Goal: Transaction & Acquisition: Book appointment/travel/reservation

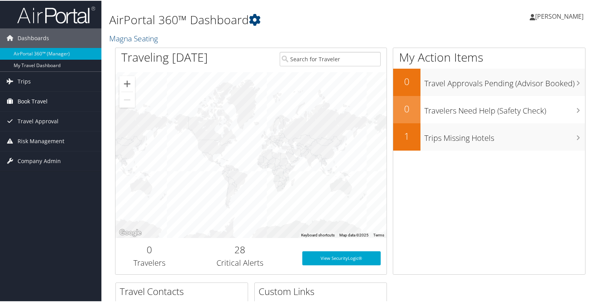
click at [30, 100] on span "Book Travel" at bounding box center [33, 101] width 30 height 20
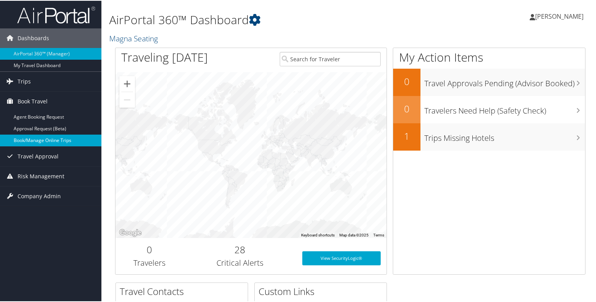
click at [44, 140] on link "Book/Manage Online Trips" at bounding box center [50, 140] width 101 height 12
